Goal: Task Accomplishment & Management: Use online tool/utility

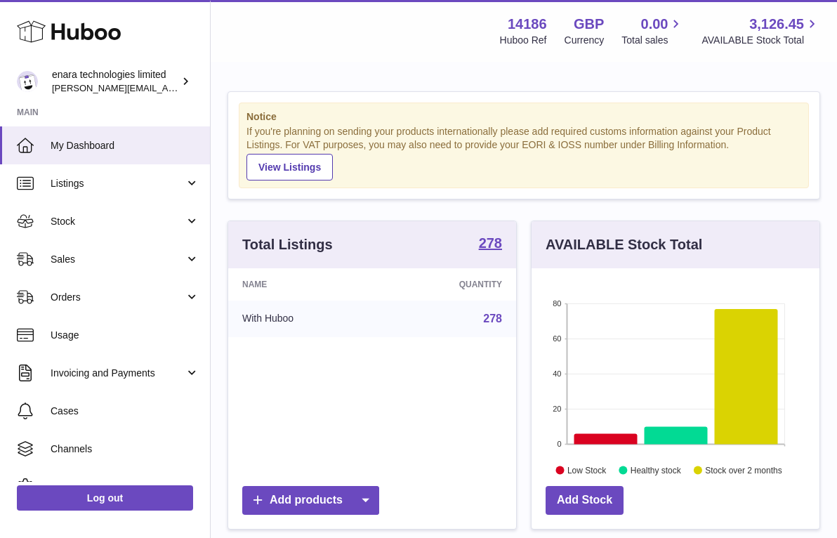
scroll to position [219, 288]
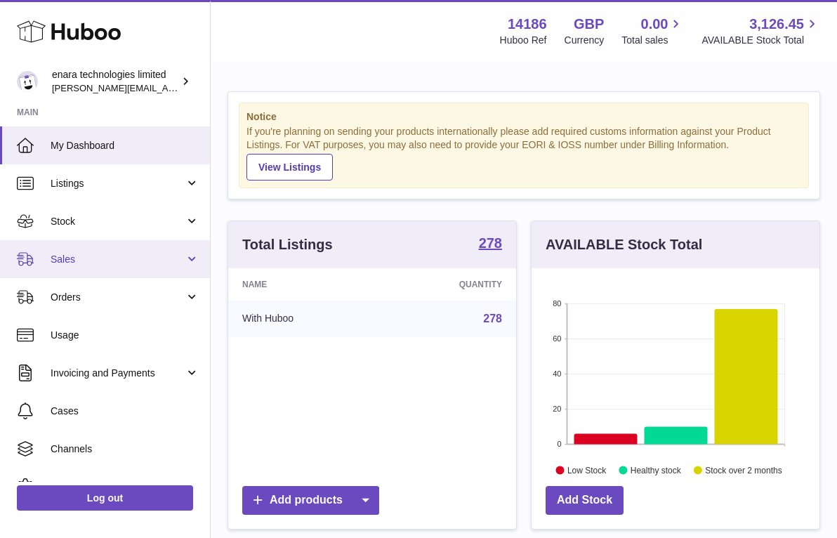
click at [138, 255] on span "Sales" at bounding box center [118, 259] width 134 height 13
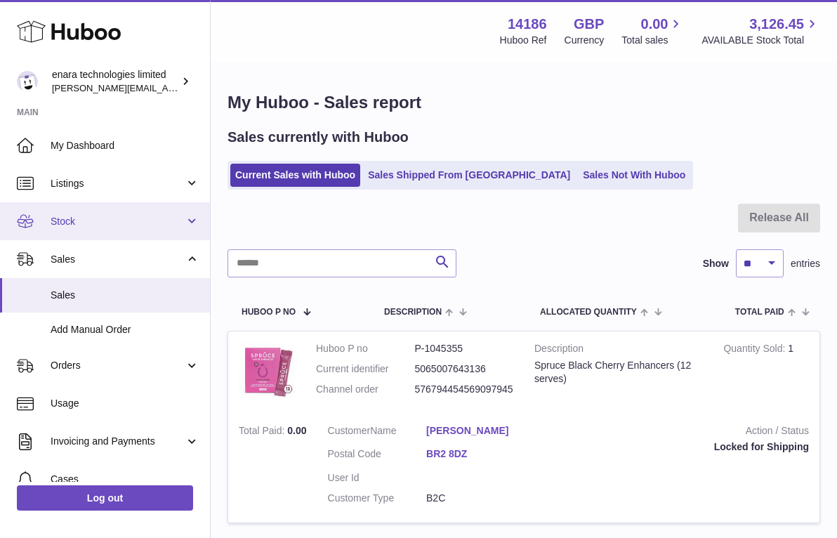
click at [150, 231] on link "Stock" at bounding box center [105, 221] width 210 height 38
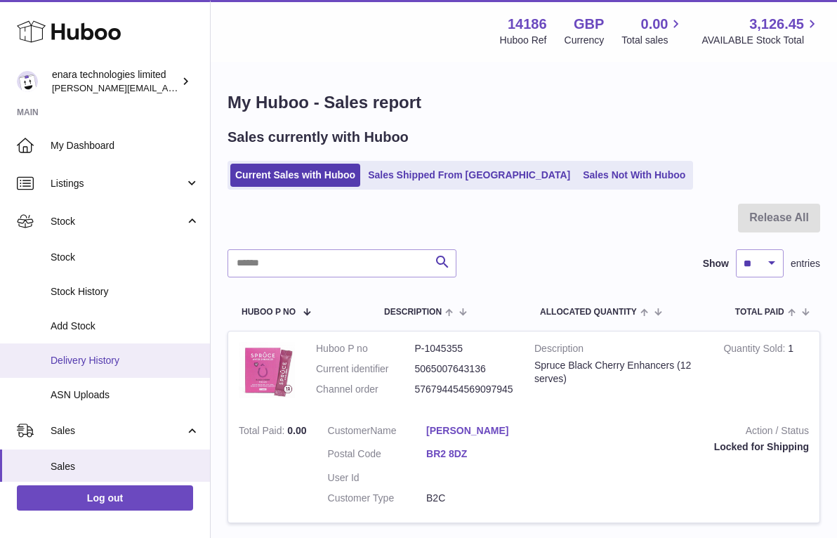
click at [90, 355] on span "Delivery History" at bounding box center [125, 360] width 149 height 13
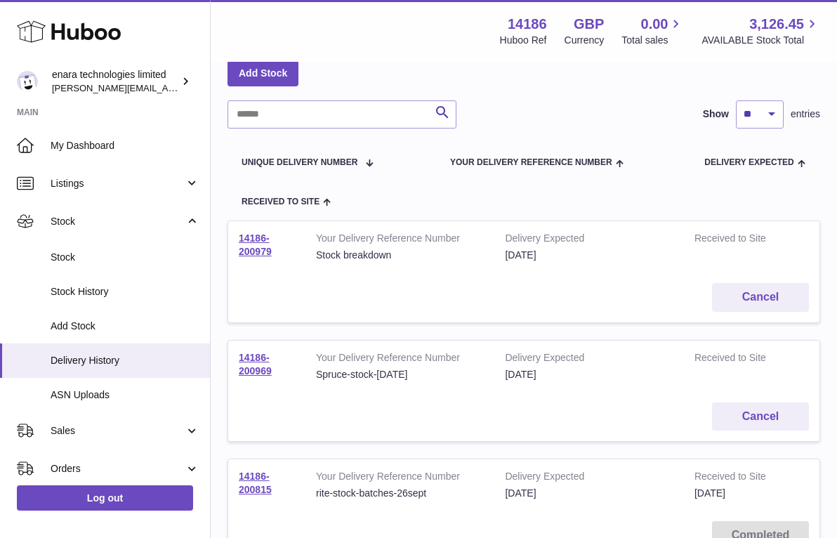
scroll to position [83, 0]
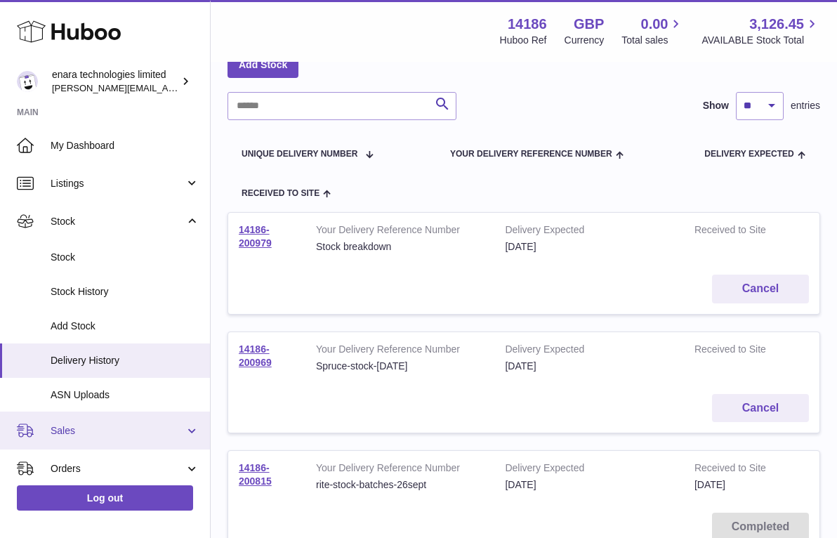
click at [124, 414] on link "Sales" at bounding box center [105, 430] width 210 height 38
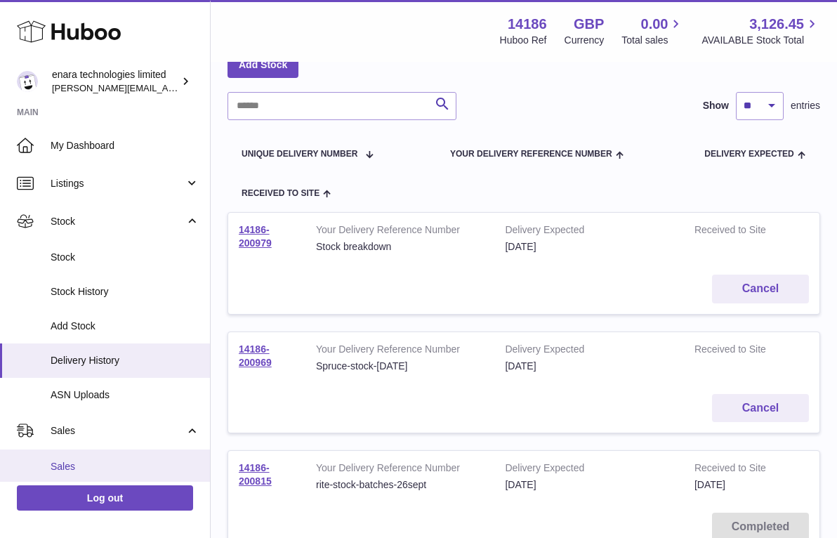
click at [144, 453] on link "Sales" at bounding box center [105, 466] width 210 height 34
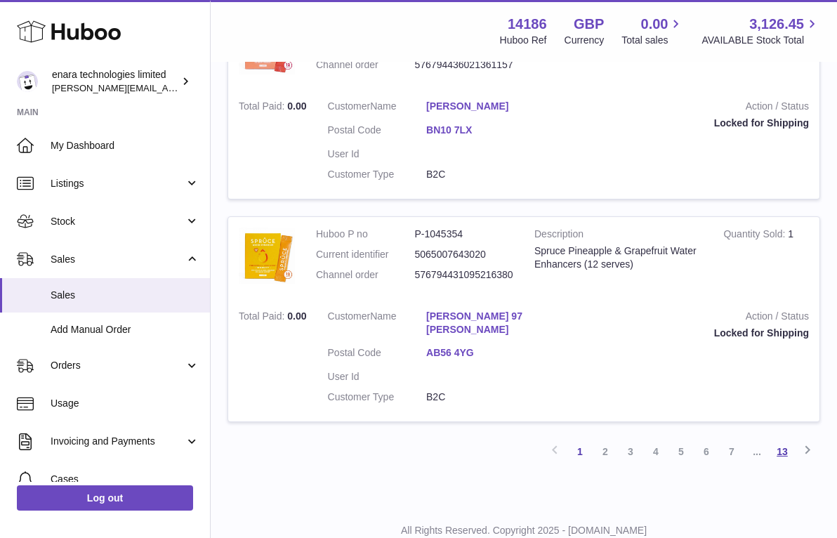
click at [792, 439] on link "13" at bounding box center [781, 451] width 25 height 25
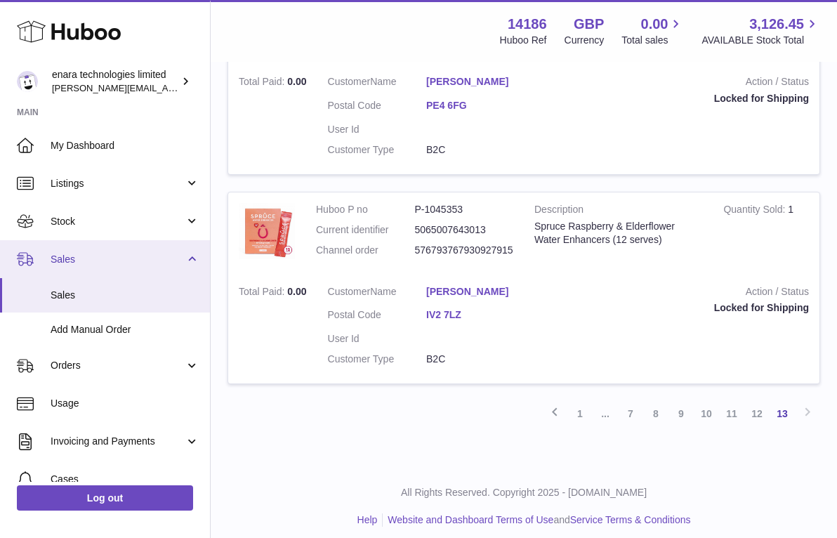
scroll to position [350, 0]
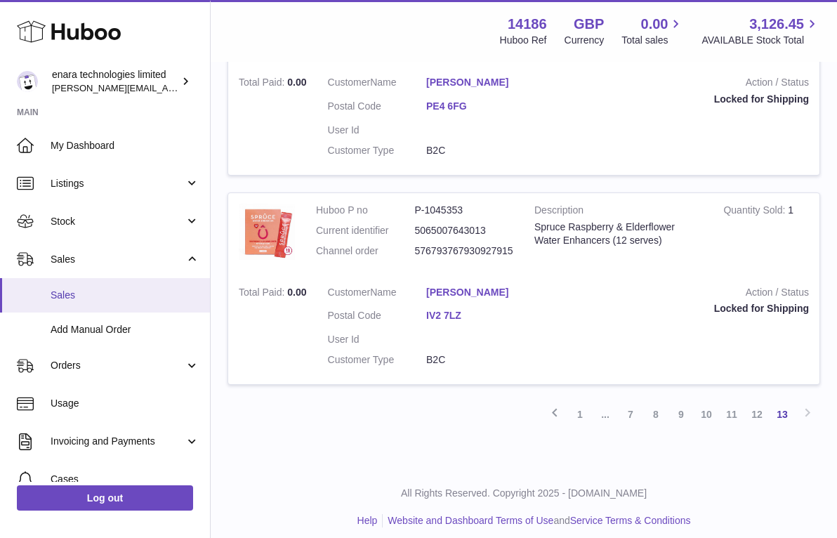
click at [114, 303] on link "Sales" at bounding box center [105, 295] width 210 height 34
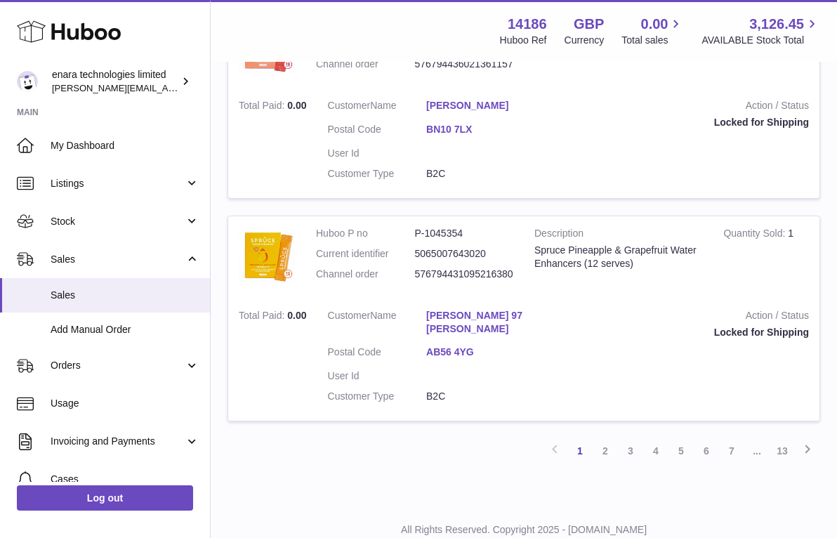
scroll to position [1998, 0]
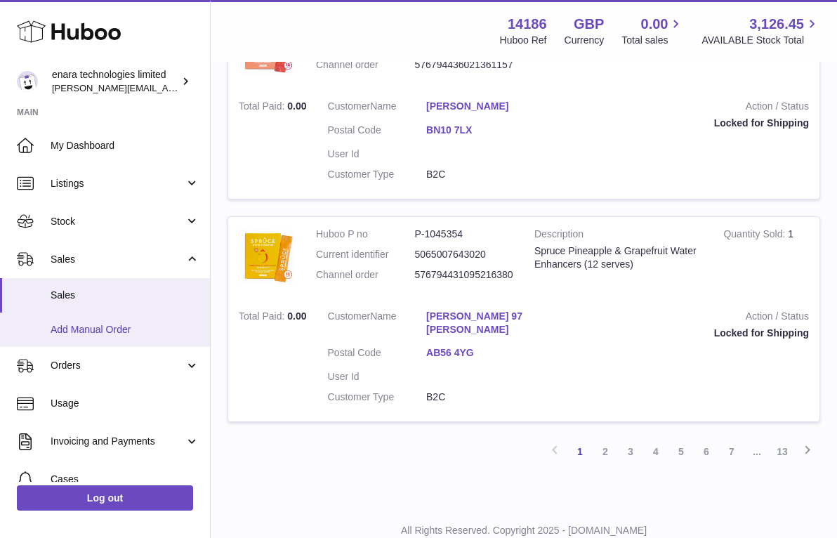
click at [140, 323] on span "Add Manual Order" at bounding box center [125, 329] width 149 height 13
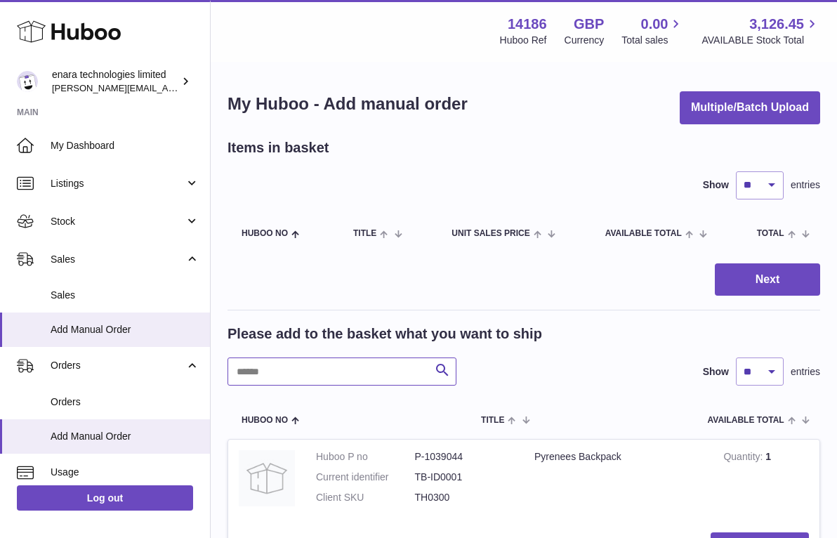
click at [346, 357] on input "text" at bounding box center [341, 371] width 229 height 28
type input "******"
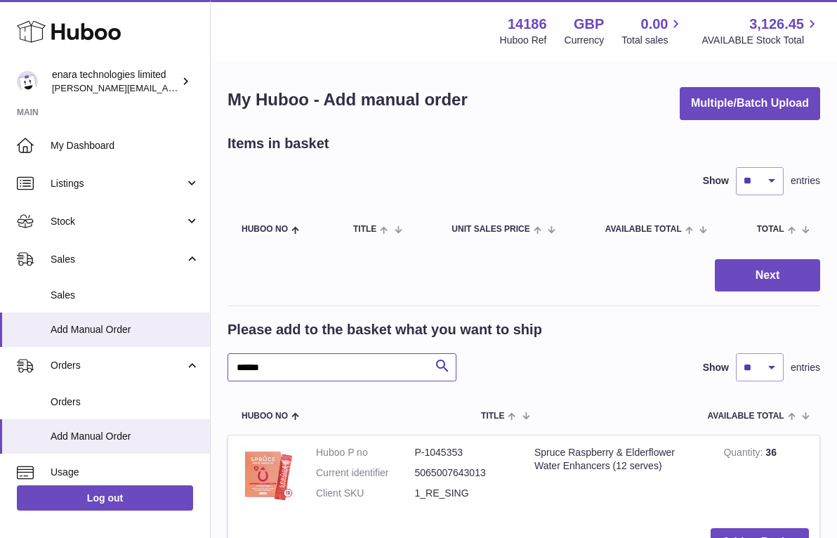
scroll to position [25, 0]
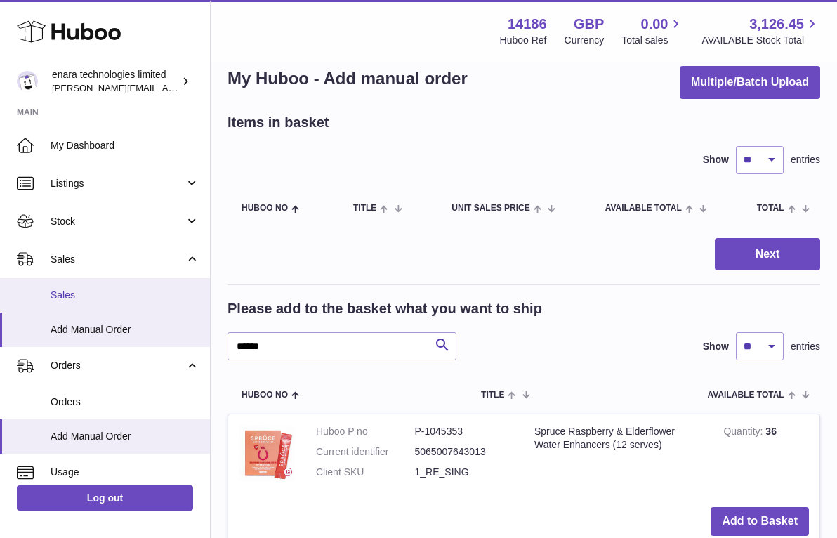
click at [164, 305] on link "Sales" at bounding box center [105, 295] width 210 height 34
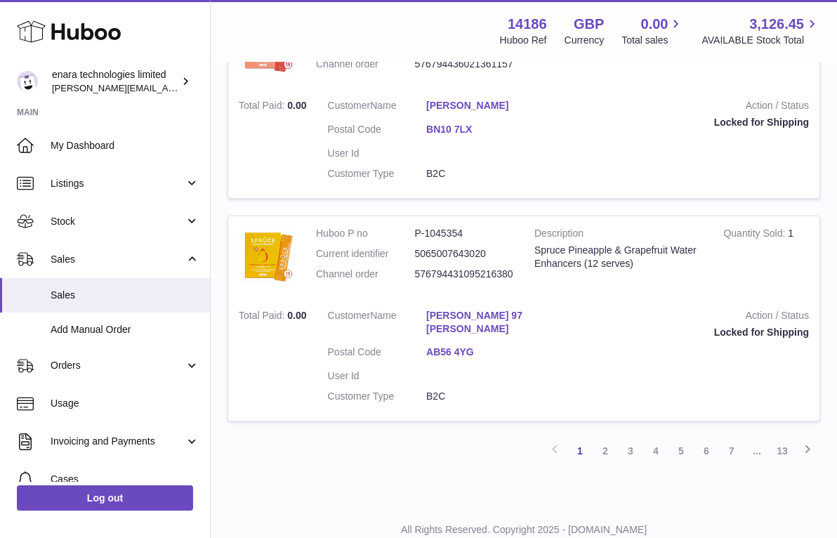
scroll to position [1998, 0]
click at [781, 439] on link "13" at bounding box center [781, 451] width 25 height 25
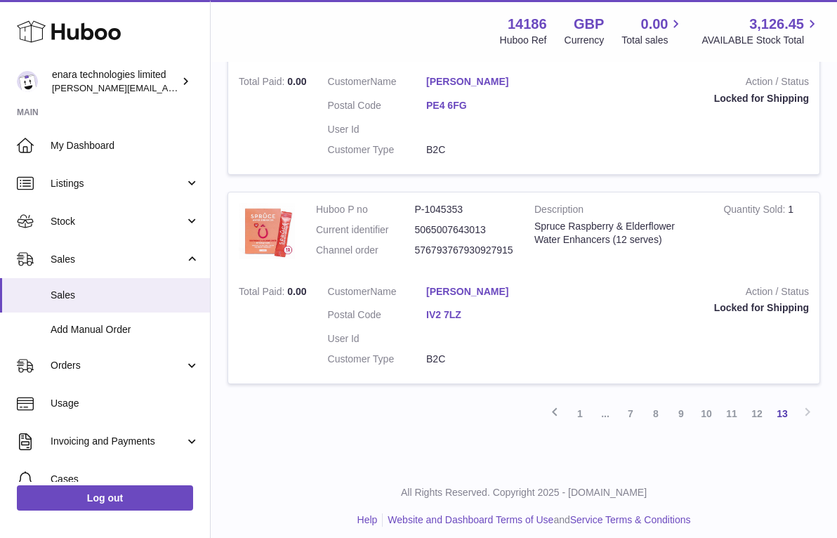
scroll to position [350, 0]
click at [403, 409] on div "Previous 1 ... 7 8 9 10 11 12 13 Next" at bounding box center [523, 413] width 592 height 25
click at [578, 408] on link "1" at bounding box center [579, 413] width 25 height 25
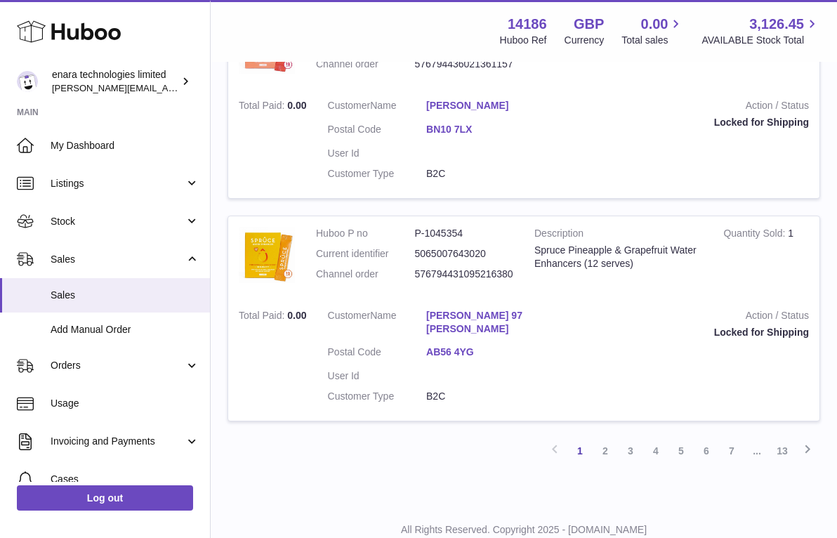
scroll to position [1998, 0]
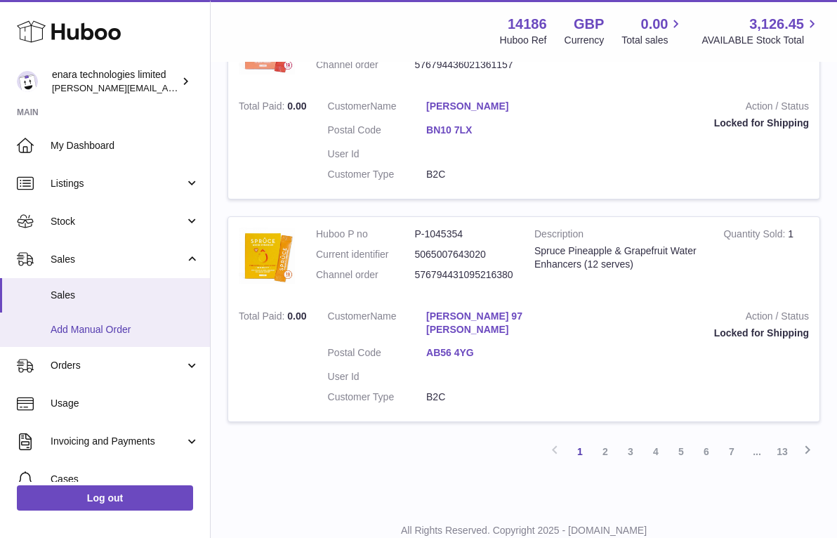
click at [153, 320] on link "Add Manual Order" at bounding box center [105, 329] width 210 height 34
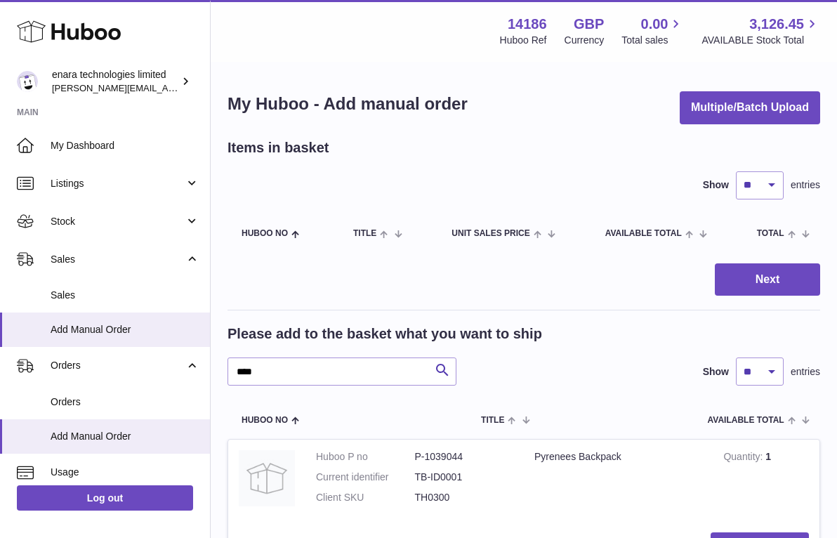
type input "****"
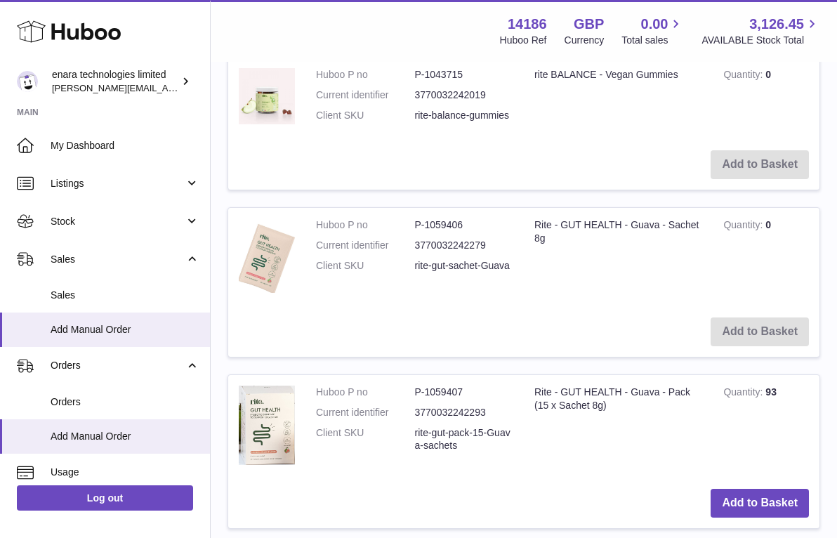
scroll to position [1009, 0]
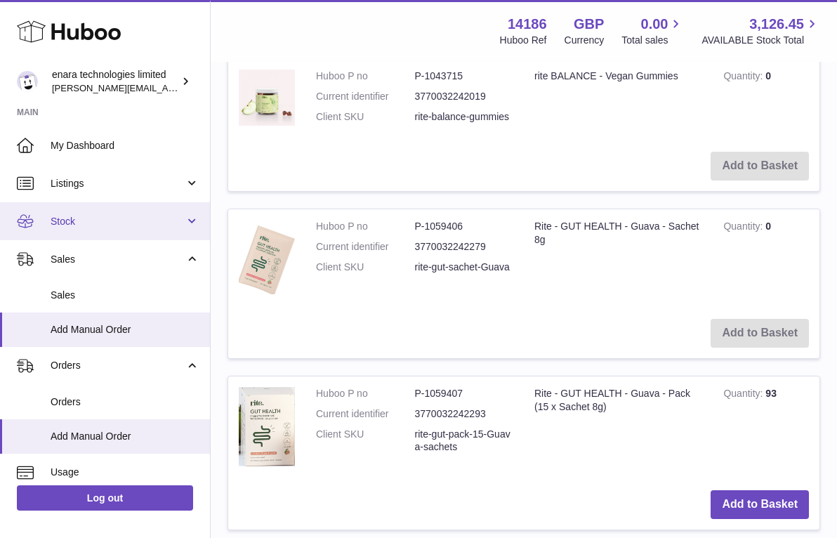
click at [186, 214] on link "Stock" at bounding box center [105, 221] width 210 height 38
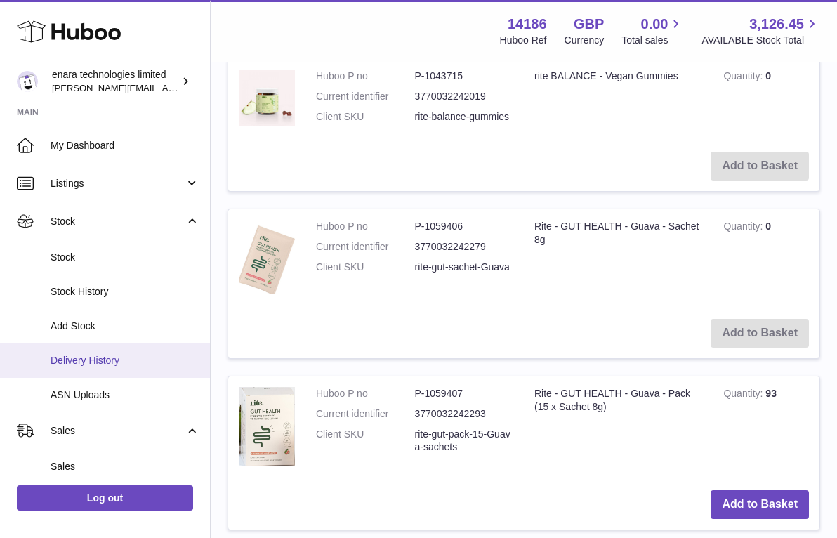
click at [101, 354] on span "Delivery History" at bounding box center [125, 360] width 149 height 13
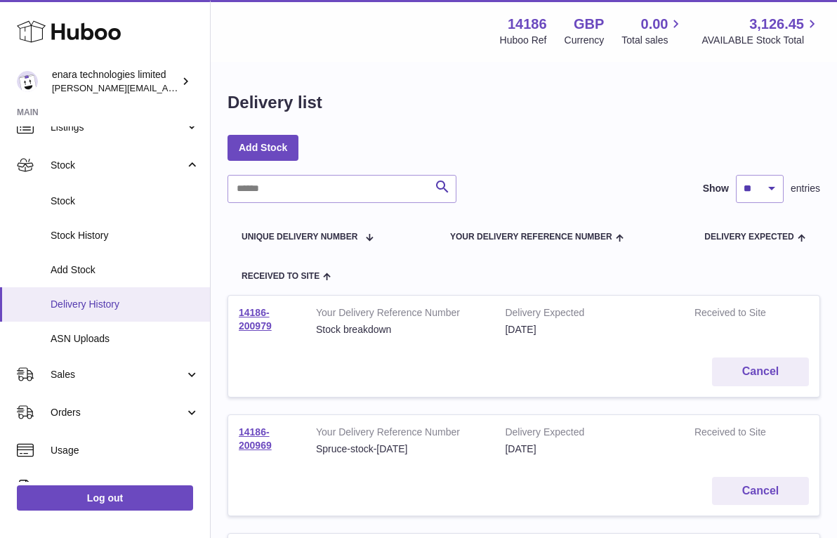
scroll to position [57, 0]
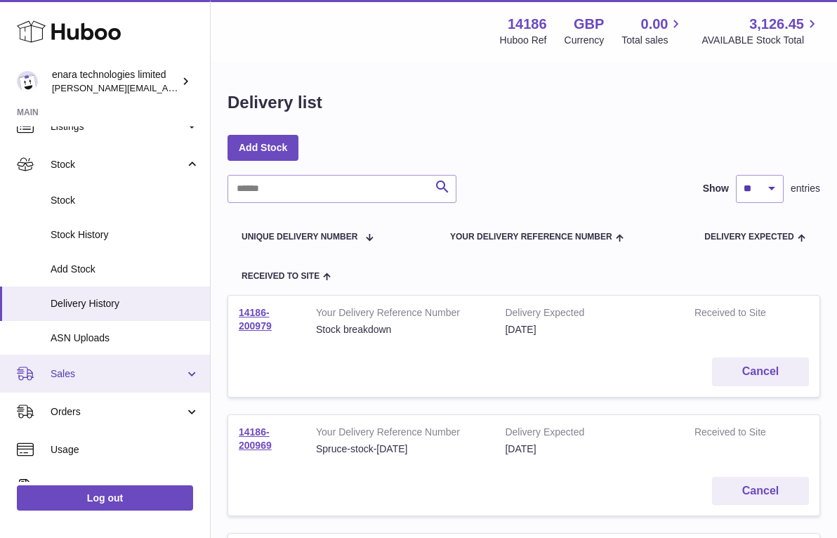
click at [152, 368] on span "Sales" at bounding box center [118, 373] width 134 height 13
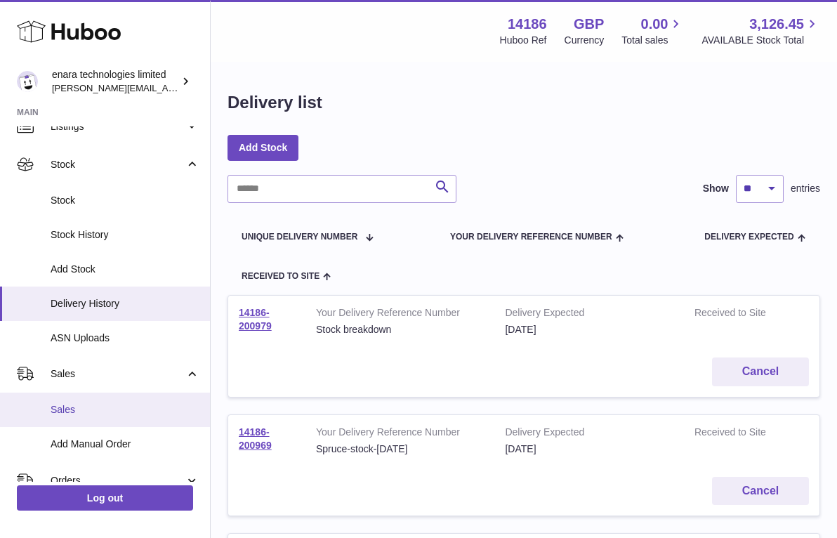
click at [126, 403] on span "Sales" at bounding box center [125, 409] width 149 height 13
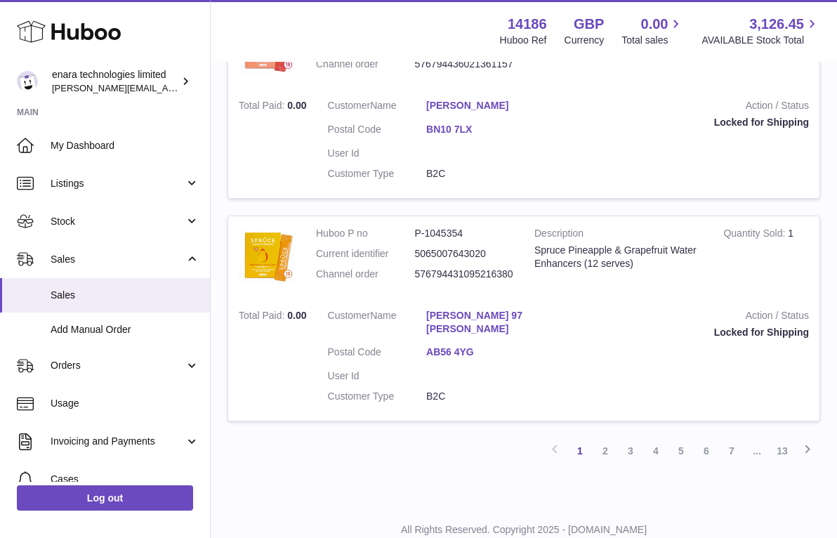
scroll to position [1998, 0]
